Goal: Information Seeking & Learning: Learn about a topic

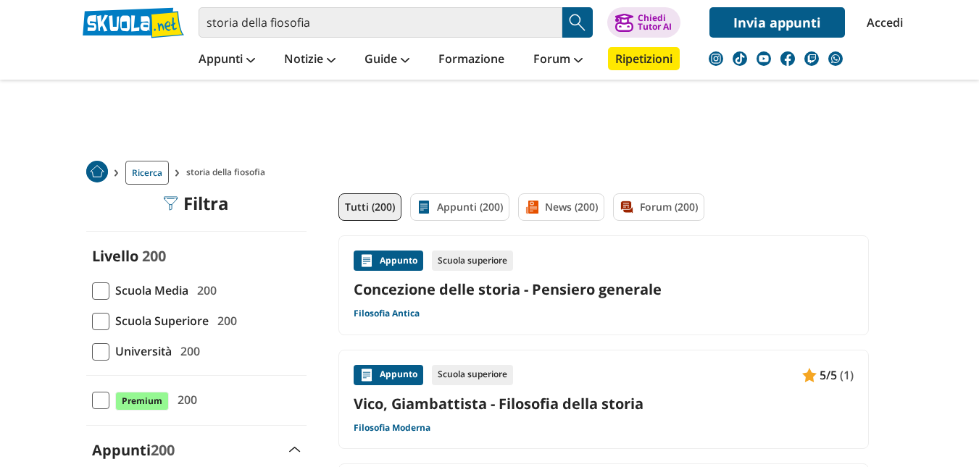
click at [577, 14] on img "Search Button" at bounding box center [578, 23] width 22 height 22
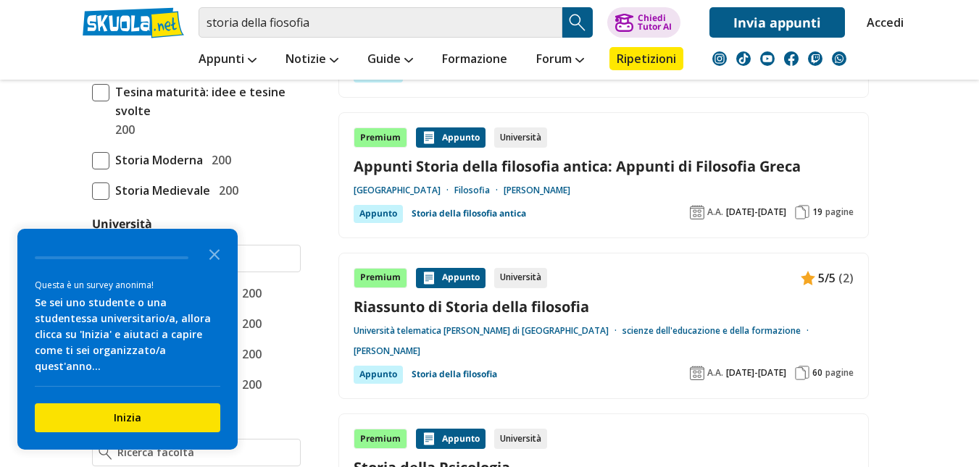
scroll to position [507, 0]
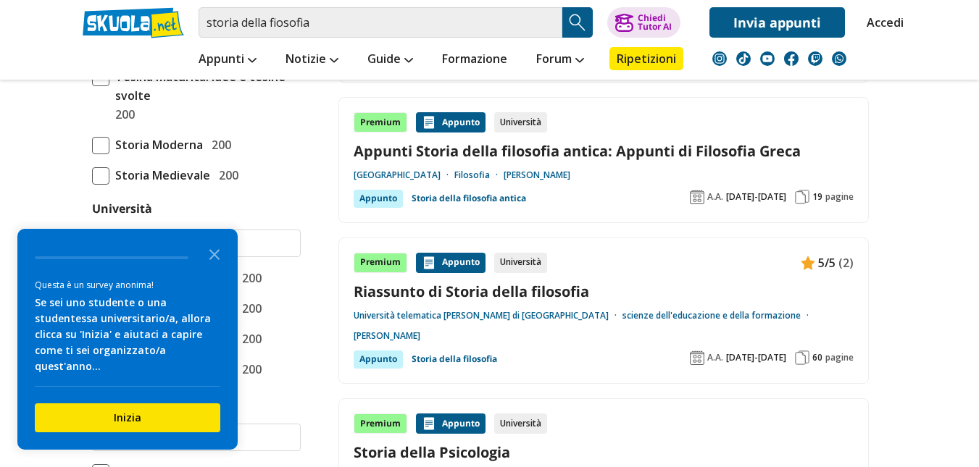
click at [468, 148] on link "Appunti Storia della filosofia antica: Appunti di Filosofia Greca" at bounding box center [604, 151] width 500 height 20
click at [217, 264] on icon "Close the survey" at bounding box center [214, 253] width 29 height 29
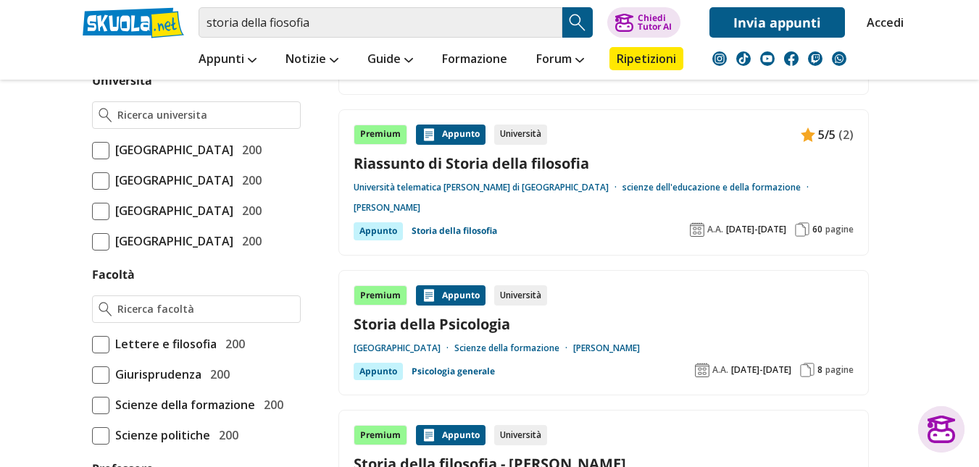
scroll to position [652, 0]
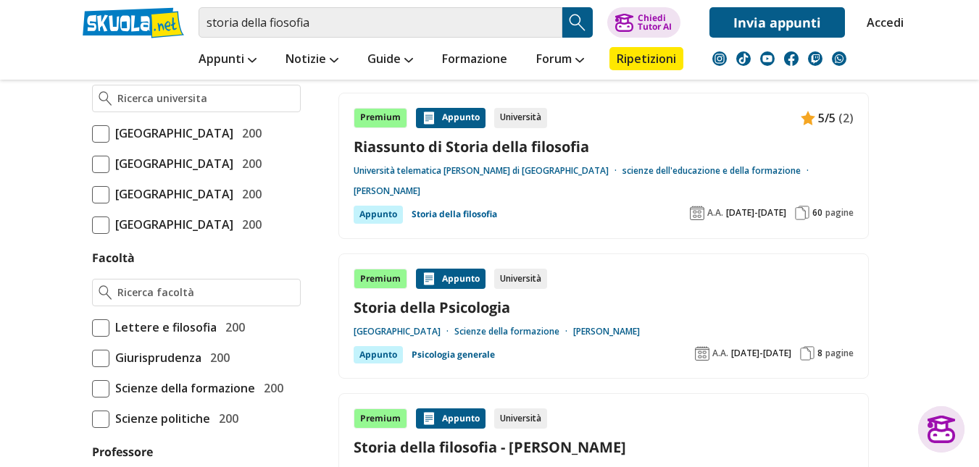
click at [453, 213] on link "Storia della filosofia" at bounding box center [455, 214] width 86 height 17
